Goal: Information Seeking & Learning: Learn about a topic

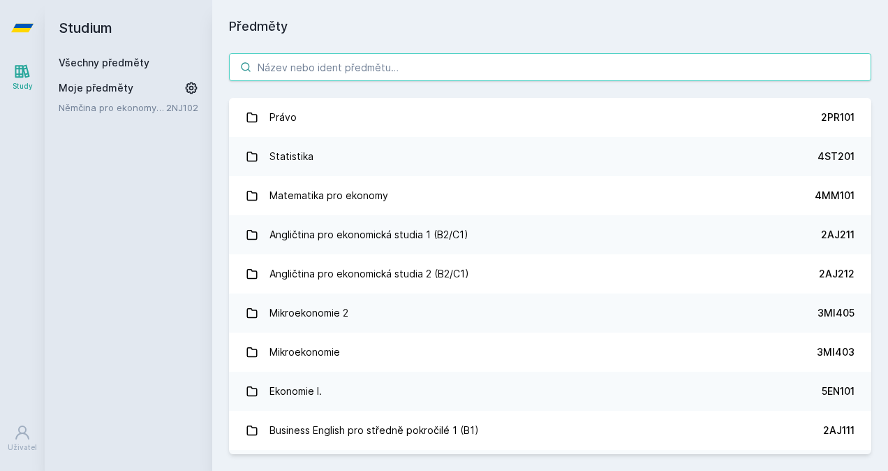
click at [310, 64] on input "search" at bounding box center [550, 67] width 643 height 28
click at [308, 66] on input "search" at bounding box center [550, 67] width 643 height 28
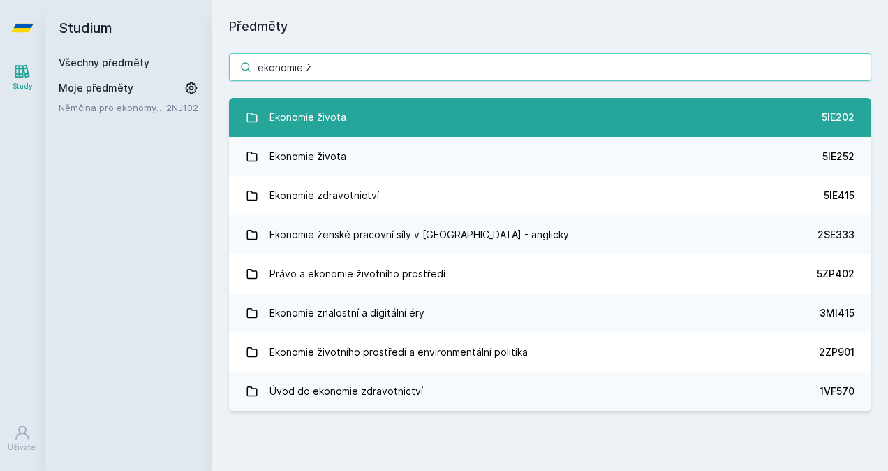
type input "ekonomie ž"
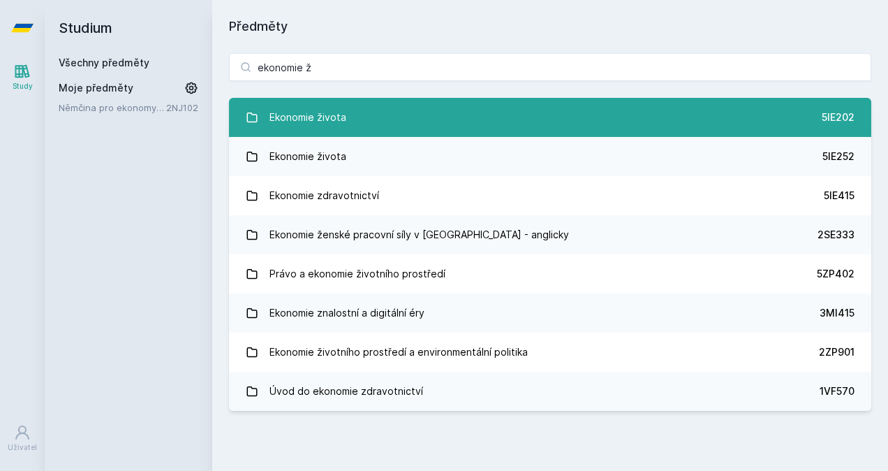
click at [296, 112] on div "Ekonomie života" at bounding box center [308, 117] width 77 height 28
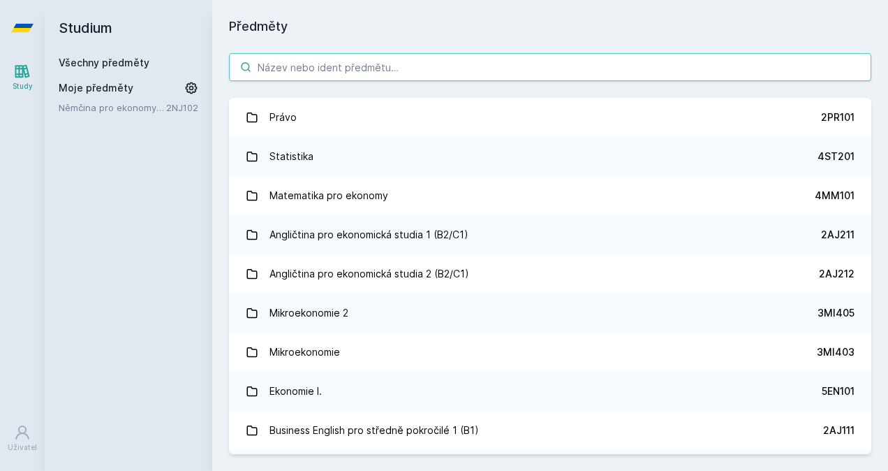
click at [312, 66] on input "search" at bounding box center [550, 67] width 643 height 28
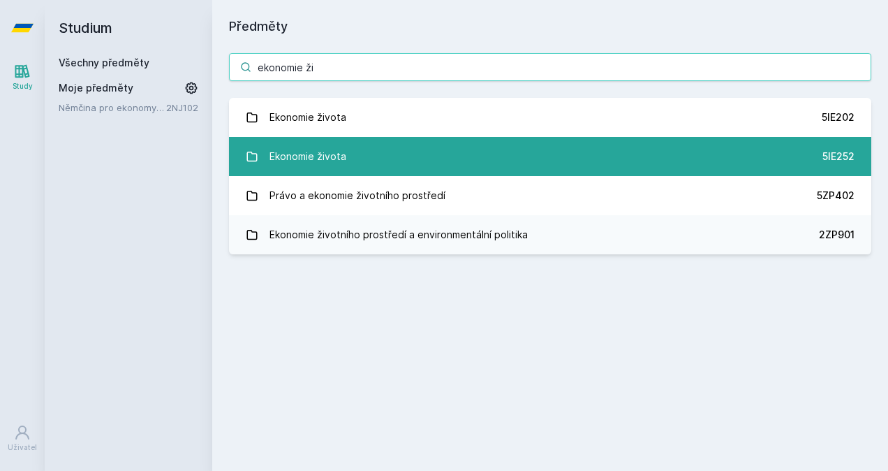
type input "ekonomie ži"
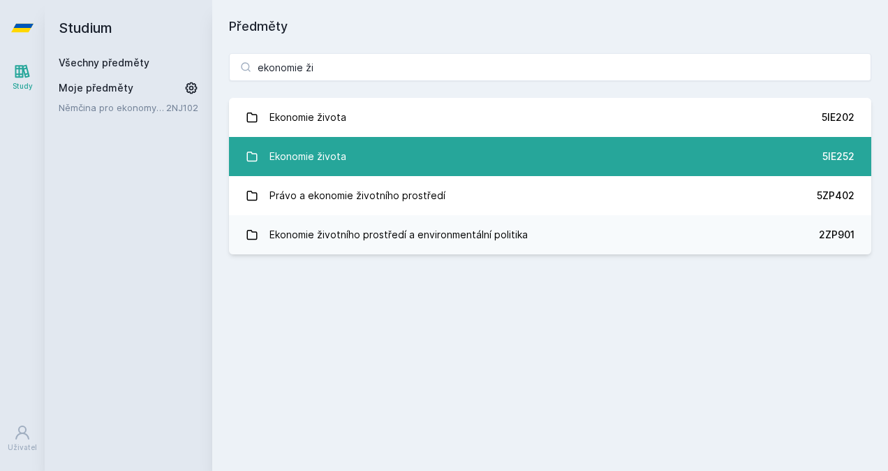
click at [316, 157] on div "Ekonomie života" at bounding box center [308, 156] width 77 height 28
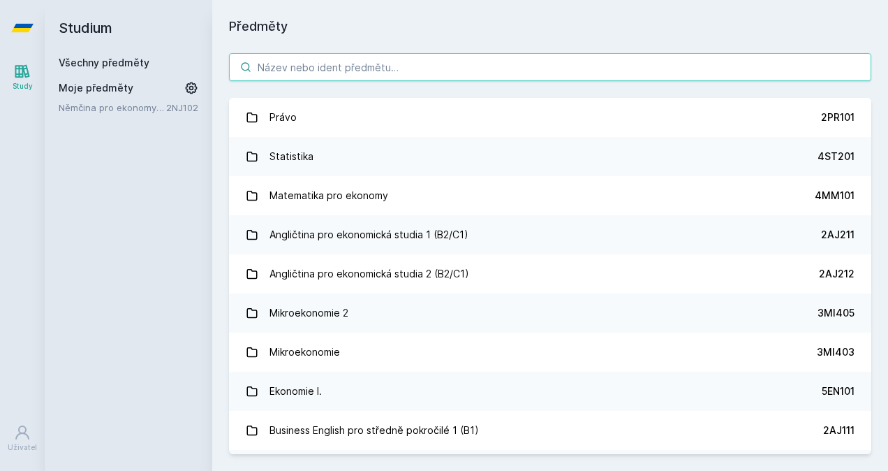
click at [317, 70] on input "search" at bounding box center [550, 67] width 643 height 28
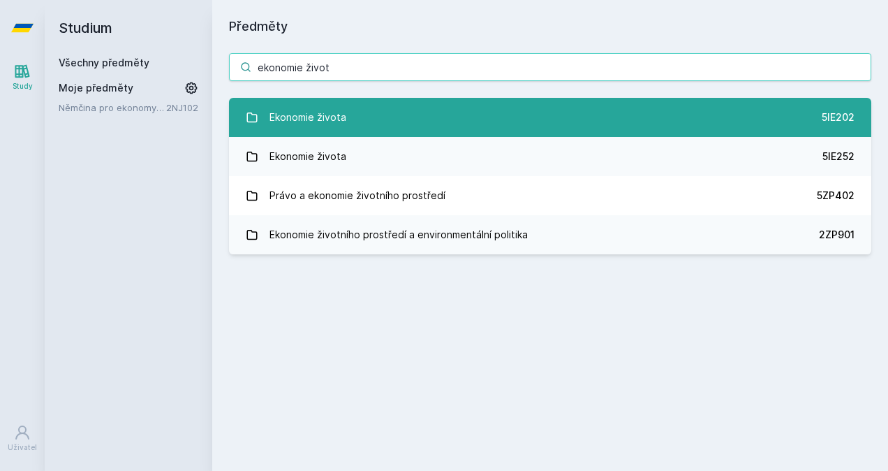
type input "ekonomie život"
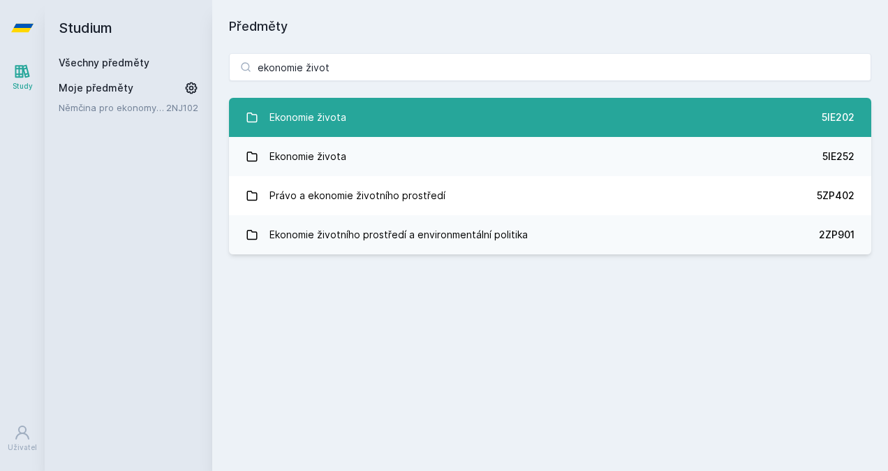
click at [315, 136] on link "Ekonomie života 5IE202" at bounding box center [550, 117] width 643 height 39
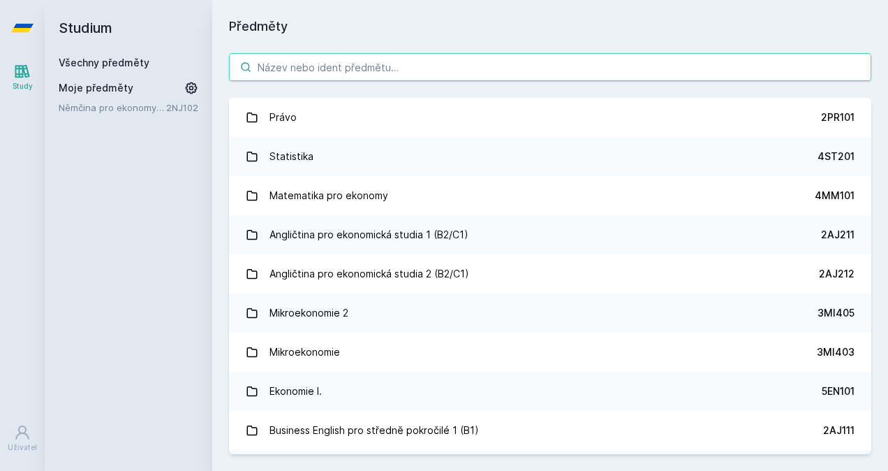
click at [290, 68] on input "search" at bounding box center [550, 67] width 643 height 28
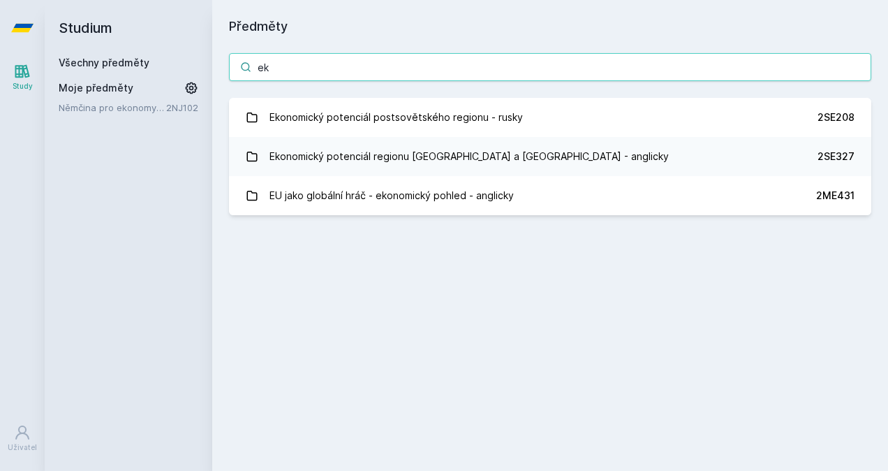
type input "e"
